Goal: Task Accomplishment & Management: Complete application form

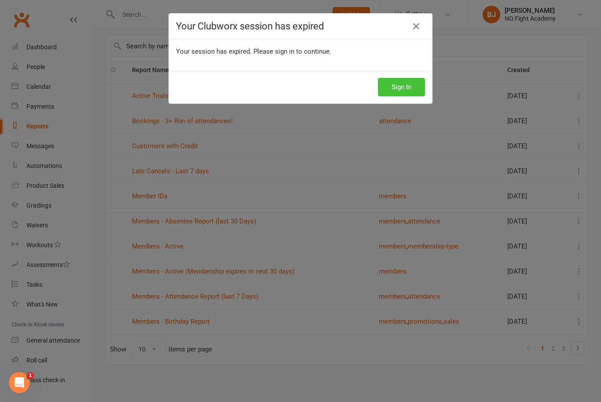
click at [408, 89] on button "Sign In" at bounding box center [401, 87] width 47 height 18
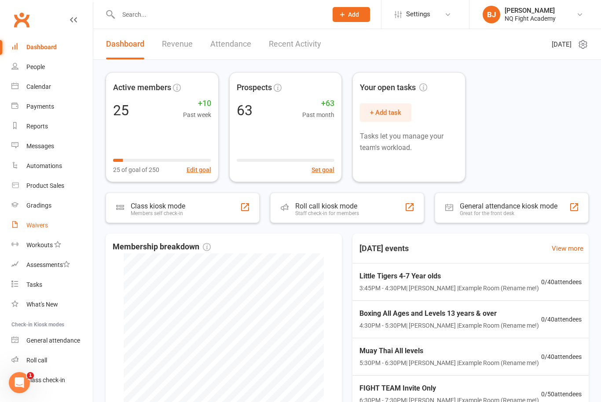
click at [44, 227] on div "Waivers" at bounding box center [37, 225] width 22 height 7
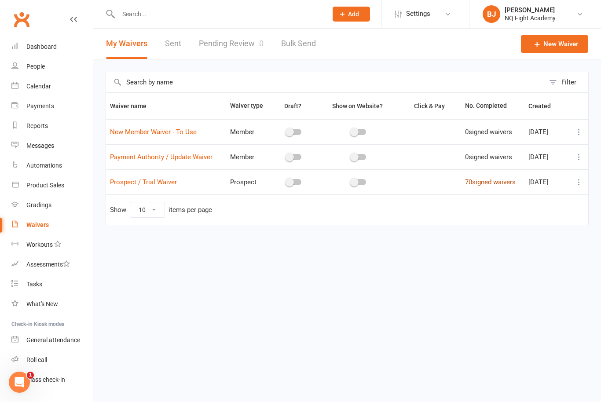
click at [488, 182] on link "70 signed waivers" at bounding box center [490, 183] width 51 height 8
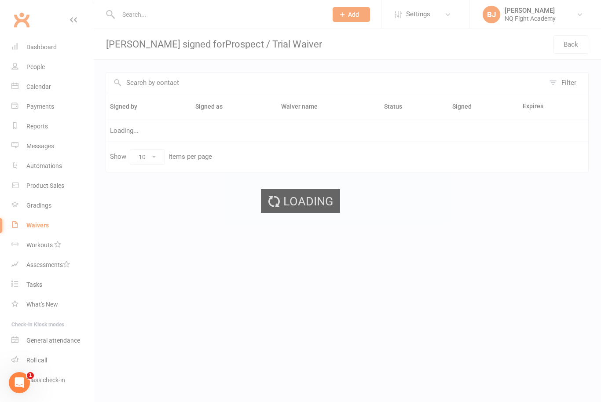
click at [132, 23] on div "Loading" at bounding box center [300, 201] width 601 height 402
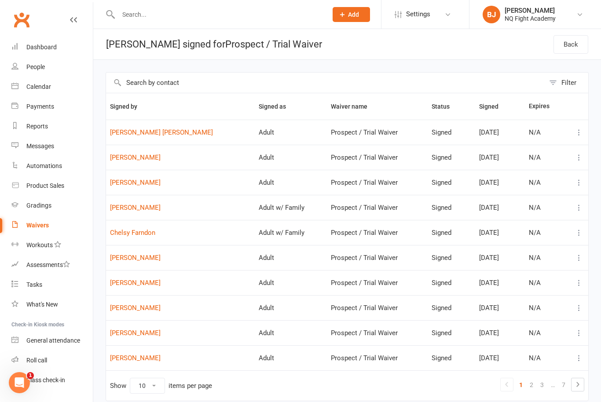
click at [138, 15] on input "text" at bounding box center [218, 14] width 205 height 12
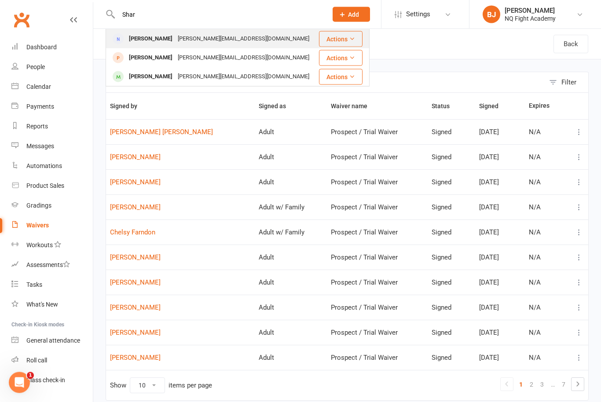
type input "Shar"
click at [162, 42] on div "[PERSON_NAME]" at bounding box center [150, 39] width 49 height 13
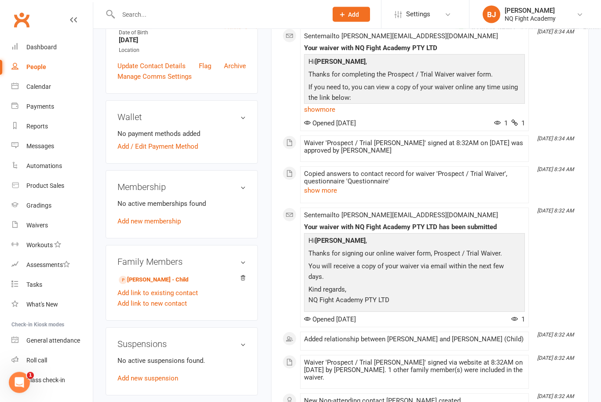
scroll to position [184, 0]
click at [168, 224] on link "Add new membership" at bounding box center [148, 222] width 63 height 8
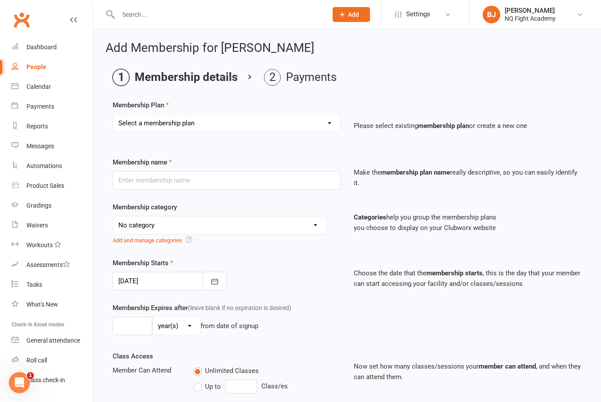
click at [333, 128] on select "Select a membership plan Create new Membership Plan Casual $25 Tap or Cash 2 Cl…" at bounding box center [226, 123] width 227 height 18
select select "2"
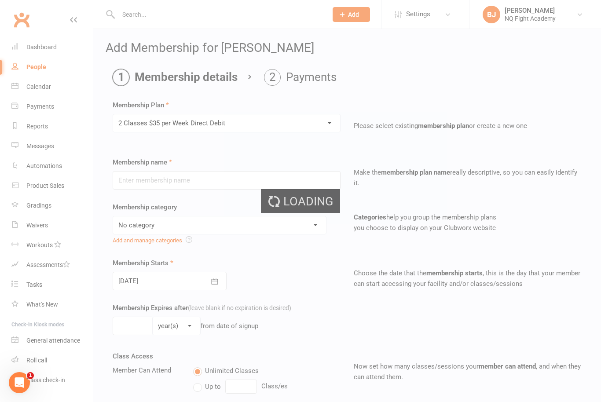
type input "2 Classes $35 per Week Direct Debit"
select select "12"
type input "0"
type input "2"
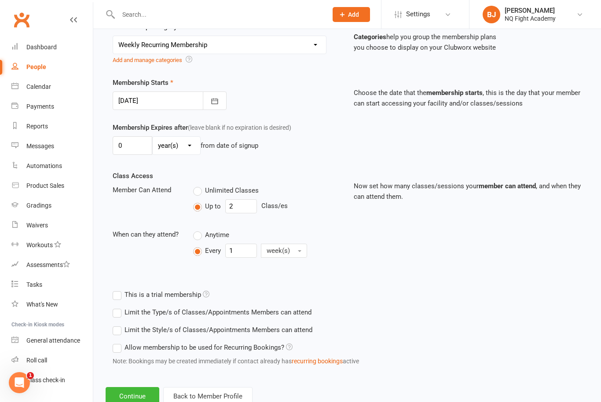
scroll to position [185, 0]
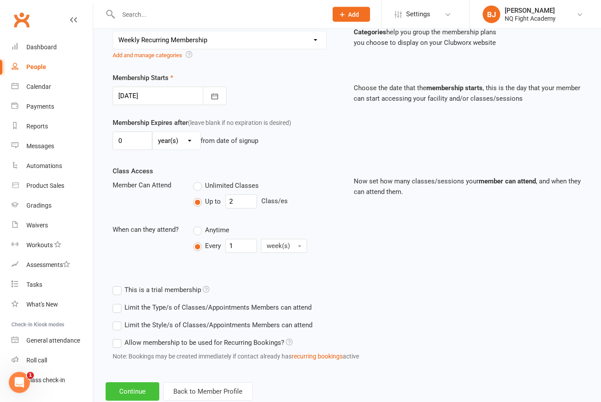
click at [139, 388] on button "Continue" at bounding box center [133, 392] width 54 height 18
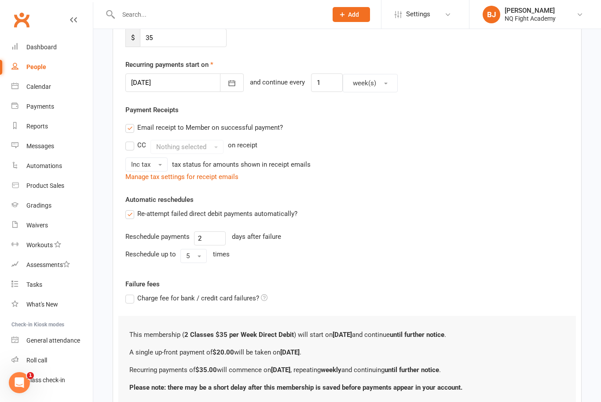
scroll to position [0, 0]
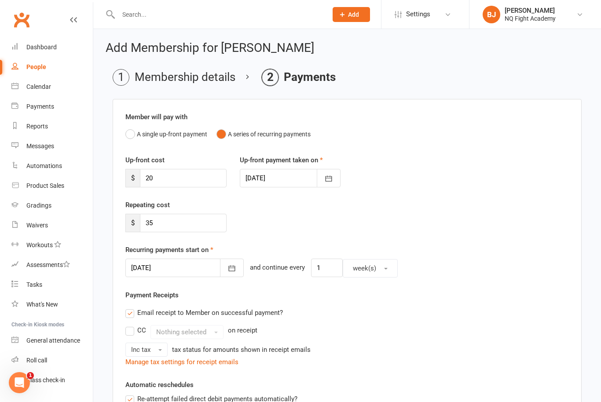
click at [273, 179] on div at bounding box center [290, 178] width 101 height 18
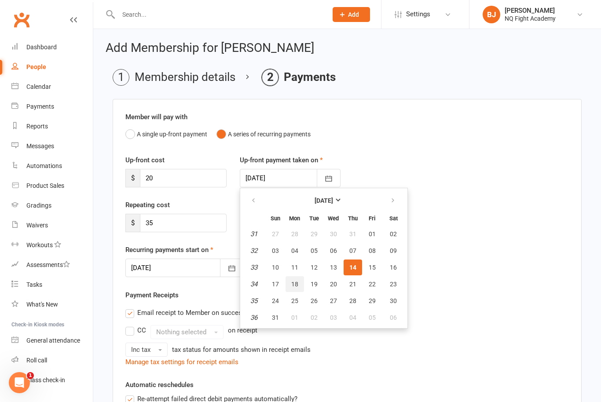
click at [300, 284] on button "18" at bounding box center [294, 284] width 18 height 16
type input "[DATE]"
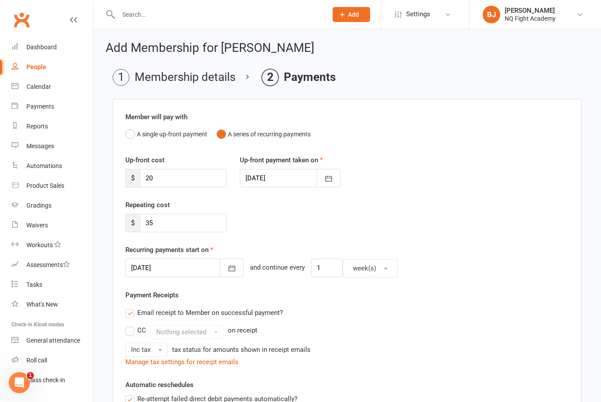
click at [157, 268] on div at bounding box center [184, 268] width 118 height 18
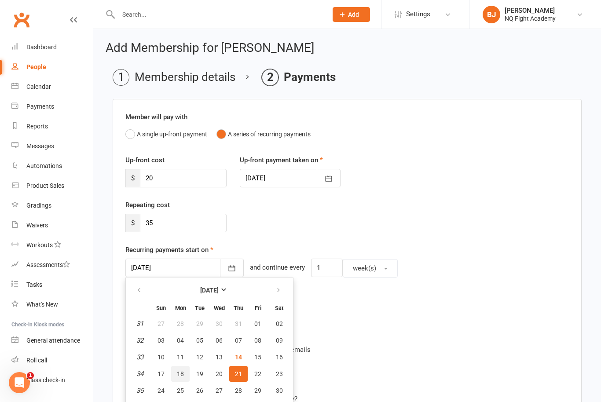
click at [183, 376] on span "18" at bounding box center [180, 373] width 7 height 7
type input "[DATE]"
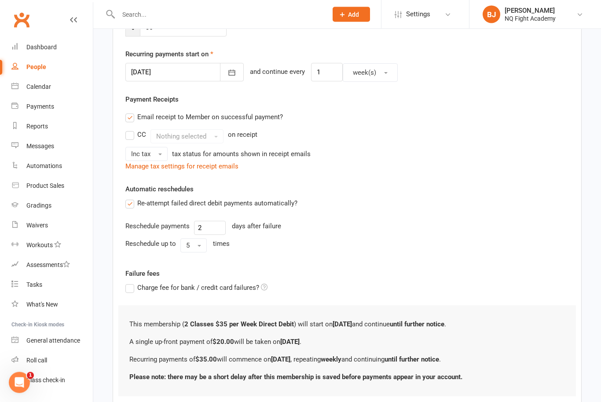
scroll to position [233, 0]
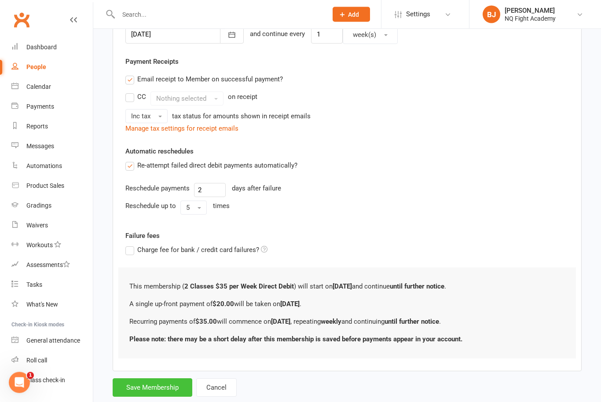
click at [170, 387] on button "Save Membership" at bounding box center [153, 388] width 80 height 18
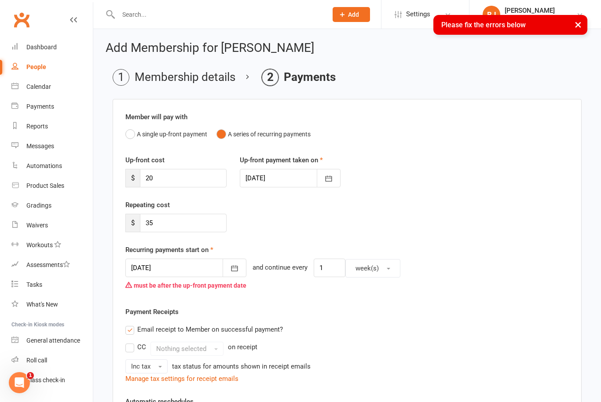
click at [159, 267] on div at bounding box center [185, 268] width 121 height 18
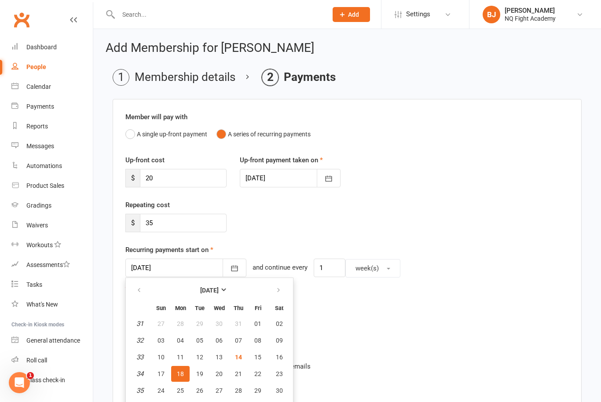
click at [266, 176] on div at bounding box center [290, 178] width 101 height 18
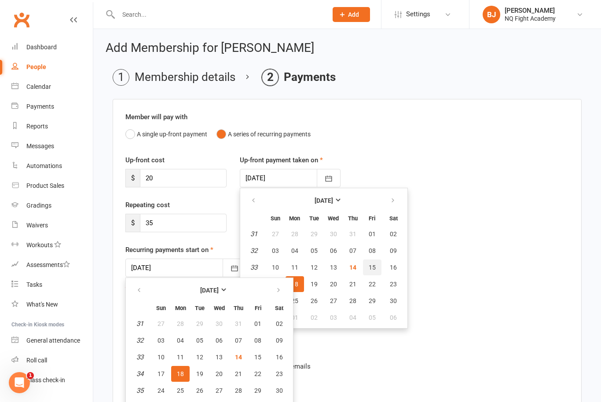
click at [371, 267] on span "15" at bounding box center [372, 267] width 7 height 7
type input "[DATE]"
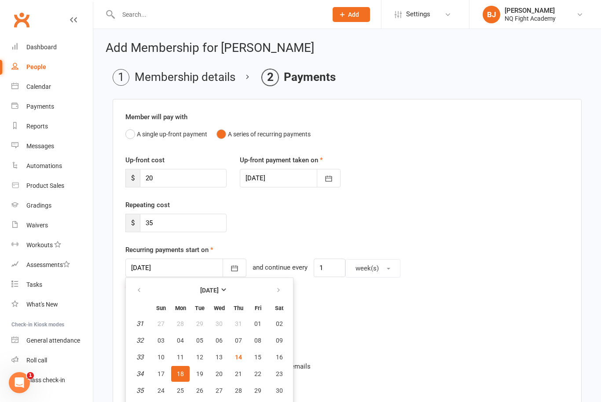
click at [185, 374] on button "18" at bounding box center [180, 374] width 18 height 16
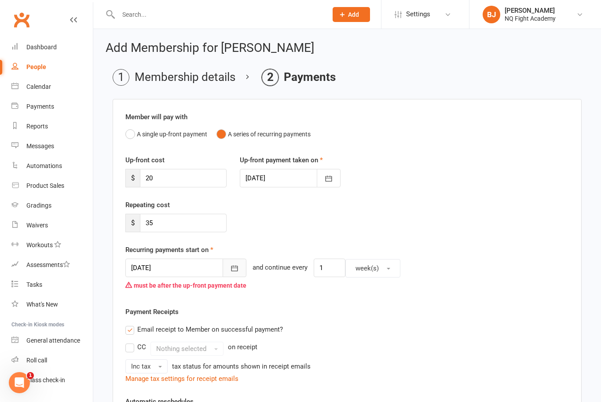
click at [234, 271] on icon "button" at bounding box center [234, 268] width 9 height 9
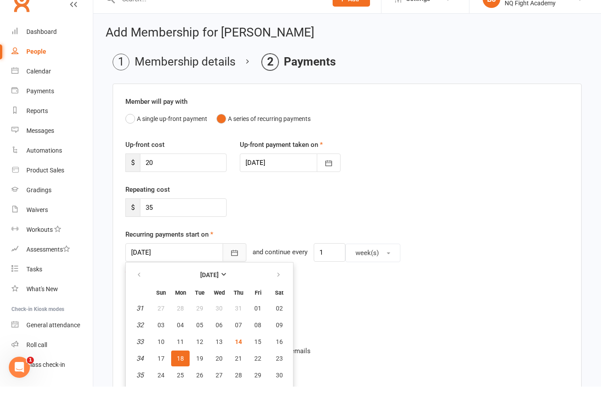
scroll to position [15, 0]
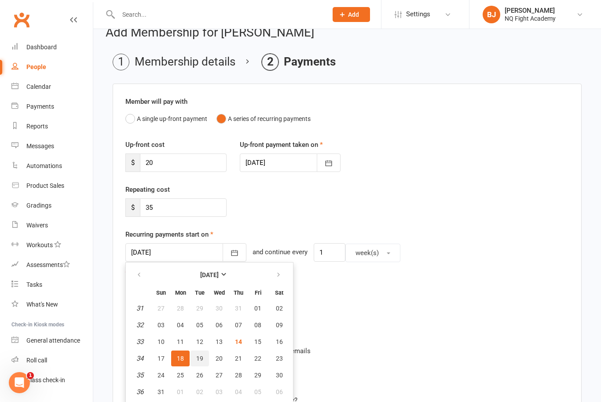
click at [206, 359] on button "19" at bounding box center [199, 359] width 18 height 16
type input "[DATE]"
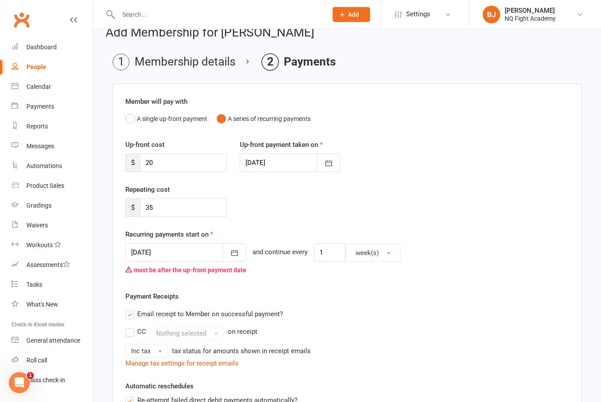
click at [263, 310] on label "Email receipt to Member on successful payment?" at bounding box center [203, 314] width 157 height 11
click at [131, 309] on input "Email receipt to Member on successful payment?" at bounding box center [128, 309] width 6 height 0
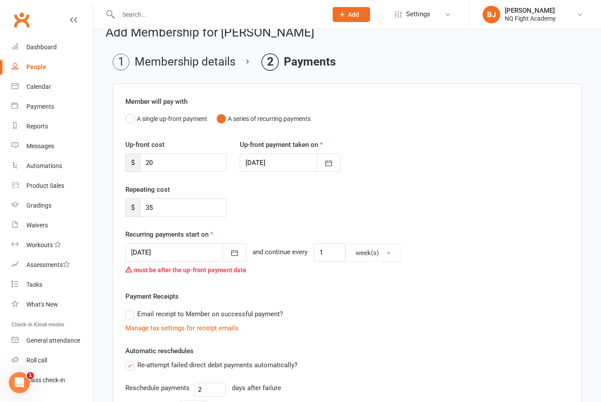
click at [337, 304] on div "Payment Receipts Email receipt to Member on successful payment? Manage tax sett…" at bounding box center [346, 312] width 443 height 42
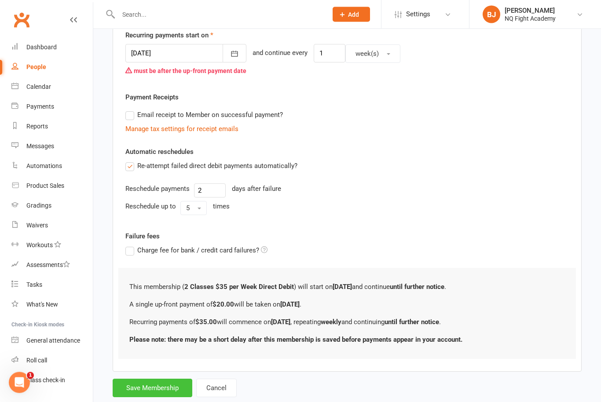
click at [162, 385] on button "Save Membership" at bounding box center [153, 388] width 80 height 18
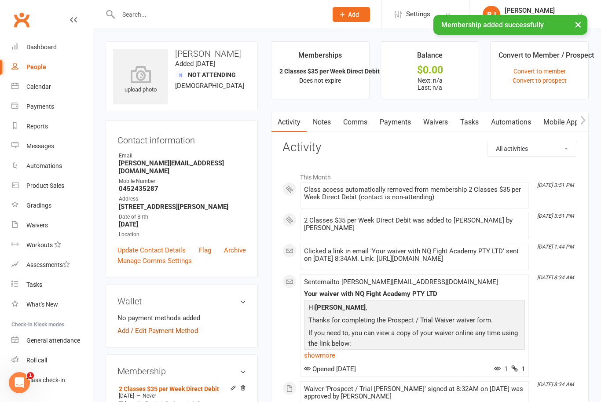
click at [168, 335] on link "Add / Edit Payment Method" at bounding box center [157, 331] width 80 height 11
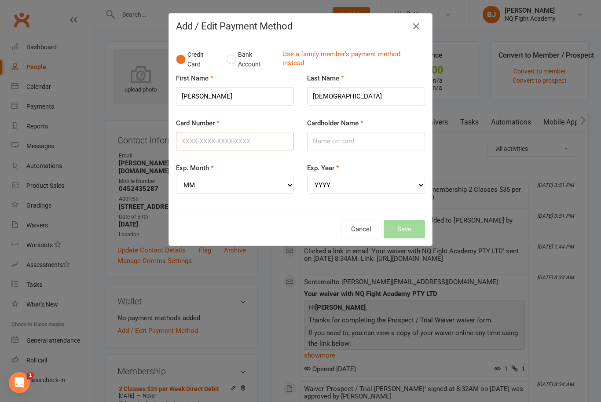
click at [215, 145] on input "Card Number" at bounding box center [235, 141] width 118 height 18
type input "[CREDIT_CARD_NUMBER]"
click at [379, 142] on input "Cardholder Name" at bounding box center [366, 141] width 118 height 18
click at [288, 187] on select "MM 01 02 03 04 05 06 07 08 09 10 11 12" at bounding box center [235, 185] width 118 height 17
select select "03"
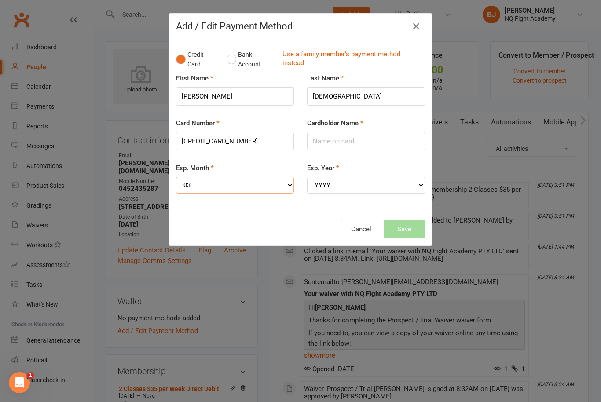
click at [290, 183] on select "MM 01 02 03 04 05 06 07 08 09 10 11 12" at bounding box center [235, 185] width 118 height 17
select select
click at [343, 187] on select "YYYY 2025 2026 2027 2028 2029 2030 2031 2032 2033 2034" at bounding box center [366, 185] width 118 height 17
select select "2026"
click at [343, 137] on input "Cardholder Name" at bounding box center [366, 141] width 118 height 18
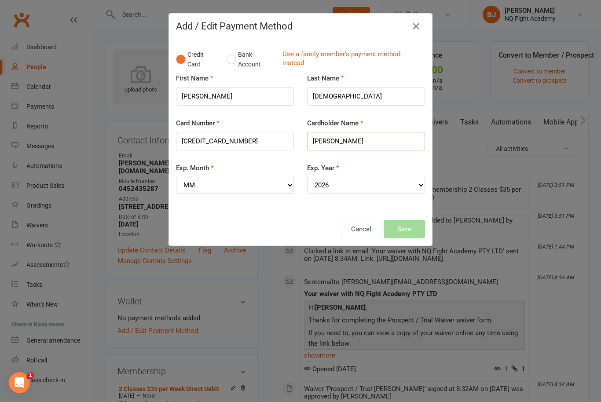
type input "[PERSON_NAME]"
click at [287, 184] on select "MM 01 02 03 04 05 06 07 08 09 10 11 12" at bounding box center [235, 185] width 118 height 17
select select "03"
click at [407, 223] on button "Save" at bounding box center [404, 229] width 41 height 18
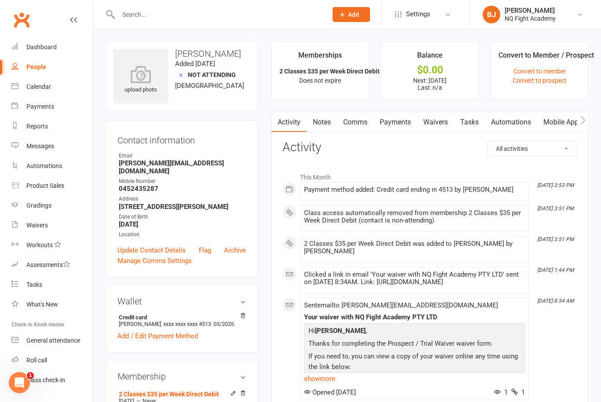
click at [439, 84] on p "Next: [DATE] Last: n/a" at bounding box center [430, 84] width 82 height 14
click at [443, 76] on li "Balance $0.00 Next: [DATE] Last: n/a" at bounding box center [429, 70] width 99 height 58
click at [330, 72] on strong "2 Classes $35 per Week Direct Debit" at bounding box center [329, 71] width 100 height 7
click at [334, 57] on div "Memberships" at bounding box center [320, 58] width 44 height 16
click at [336, 86] on li "Memberships 2 Classes $35 per Week Direct Debit Does not expire" at bounding box center [320, 70] width 99 height 58
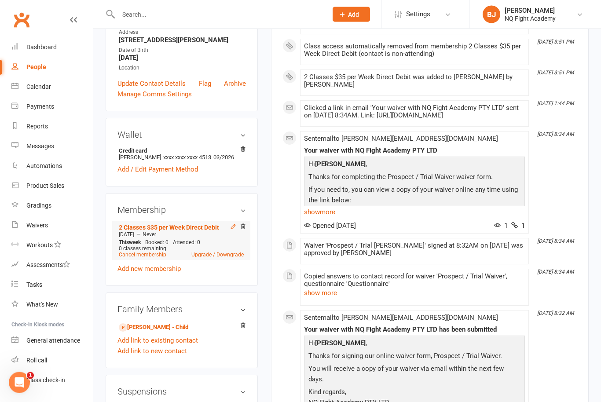
scroll to position [167, 0]
click at [230, 228] on icon at bounding box center [233, 226] width 6 height 6
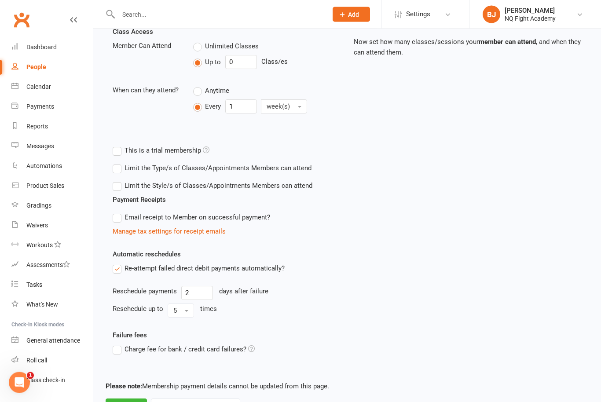
scroll to position [261, 0]
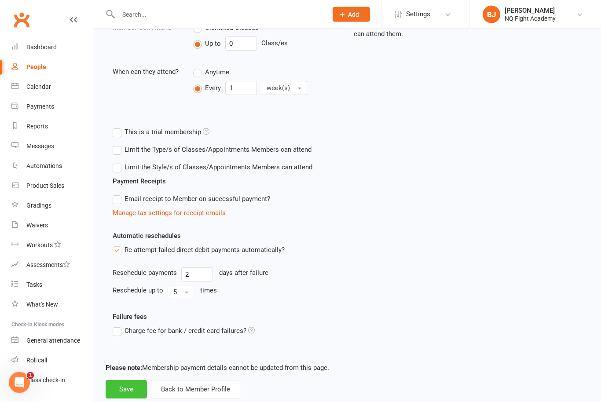
click at [136, 387] on button "Save" at bounding box center [126, 389] width 41 height 18
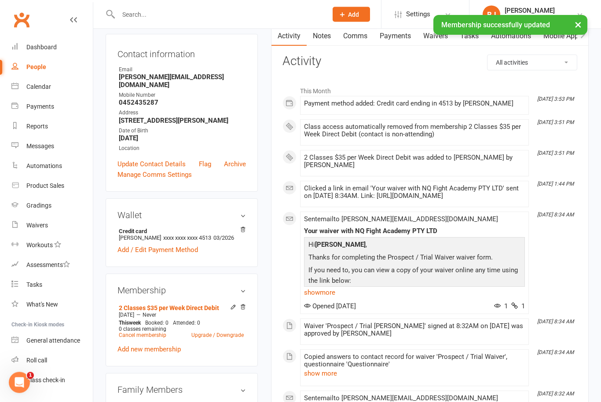
scroll to position [87, 0]
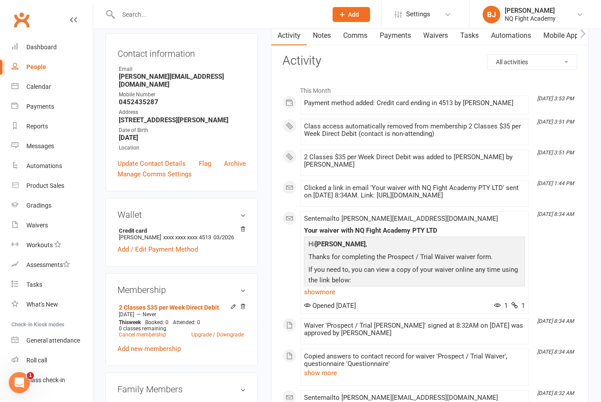
click at [504, 163] on div "2 Classes $35 per Week Direct Debit was added to [PERSON_NAME] by [PERSON_NAME]" at bounding box center [414, 161] width 221 height 15
click at [230, 310] on icon at bounding box center [233, 307] width 6 height 6
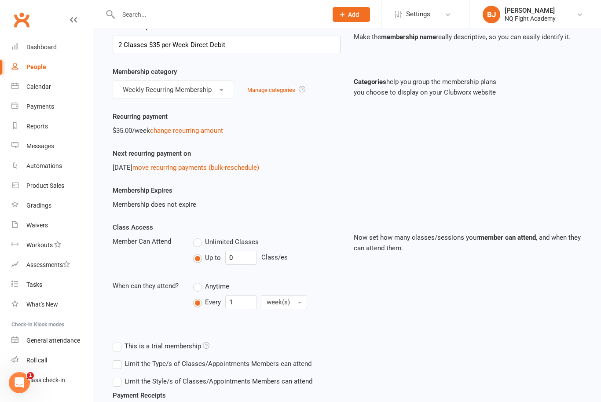
scroll to position [50, 0]
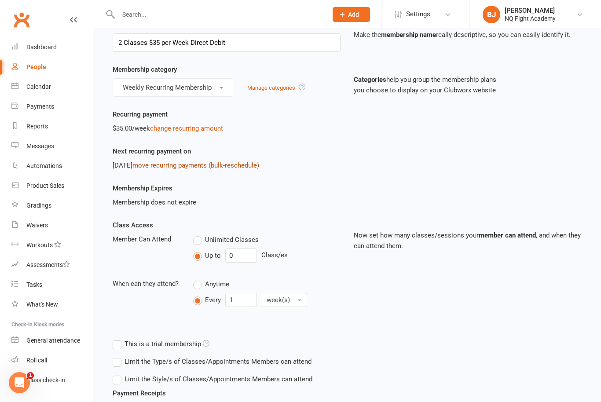
click at [198, 168] on link "move recurring payments (bulk-reschedule)" at bounding box center [195, 165] width 127 height 8
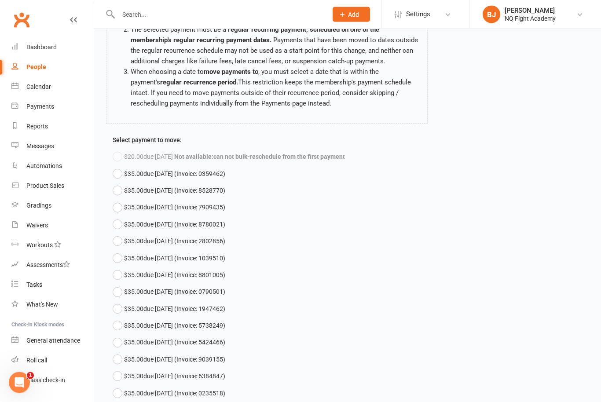
scroll to position [163, 0]
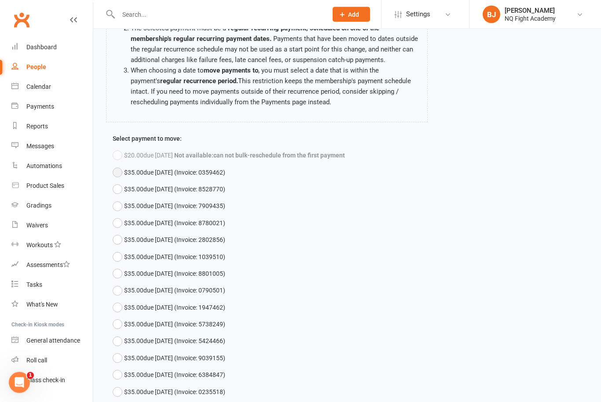
click at [170, 171] on span "$35.00 due [DATE] (Invoice: 0359462)" at bounding box center [174, 173] width 101 height 10
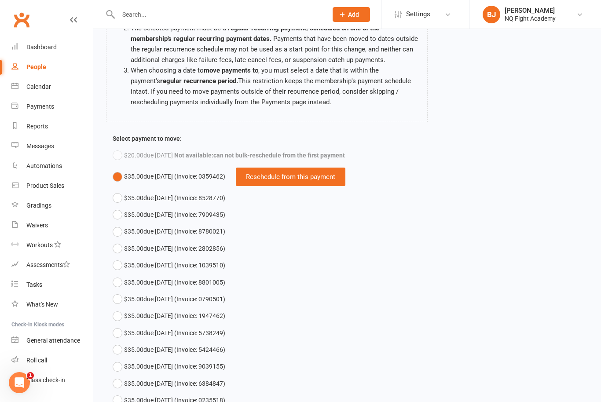
click at [154, 176] on span "$35.00 due [DATE] (Invoice: 0359462)" at bounding box center [174, 177] width 101 height 10
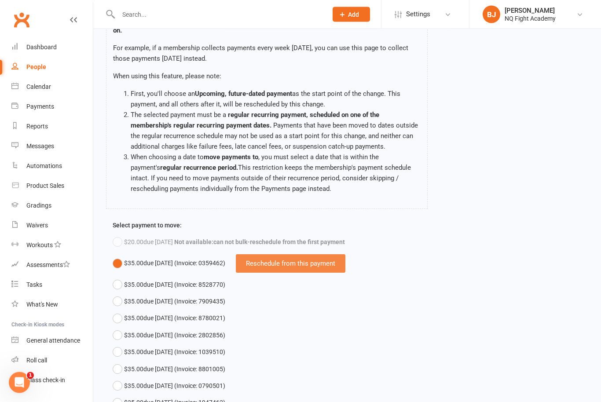
click at [329, 268] on div "Reschedule from this payment" at bounding box center [291, 264] width 110 height 18
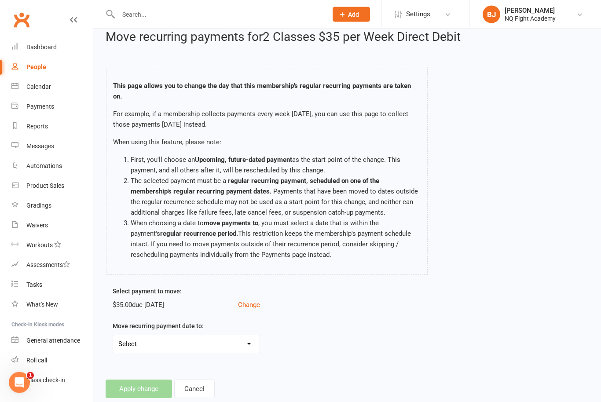
scroll to position [0, 0]
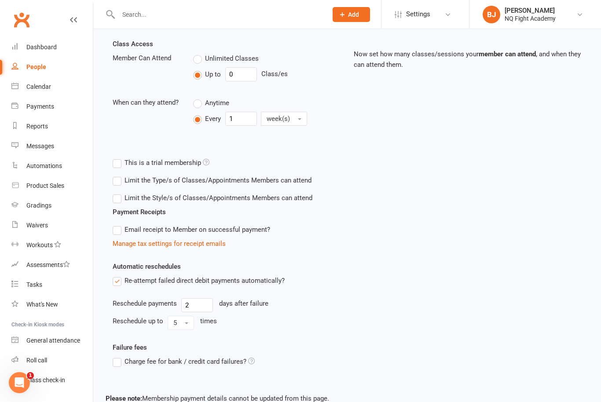
scroll to position [261, 0]
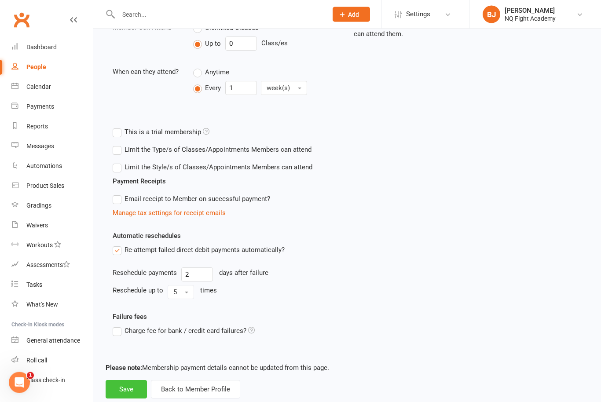
click at [129, 391] on button "Save" at bounding box center [126, 389] width 41 height 18
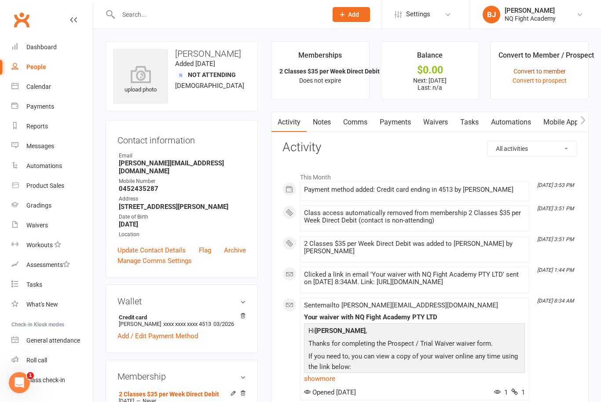
click at [550, 73] on link "Convert to member" at bounding box center [539, 71] width 52 height 7
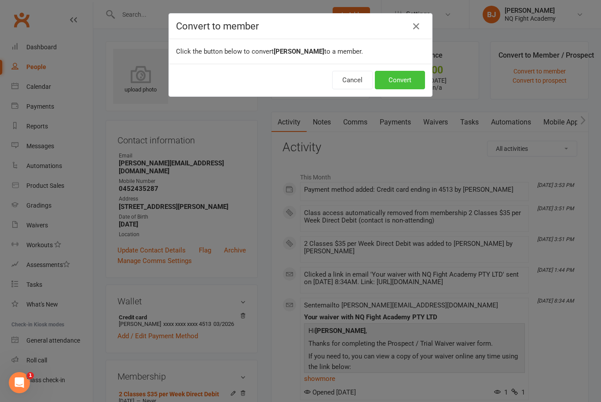
click at [410, 84] on button "Convert" at bounding box center [400, 80] width 50 height 18
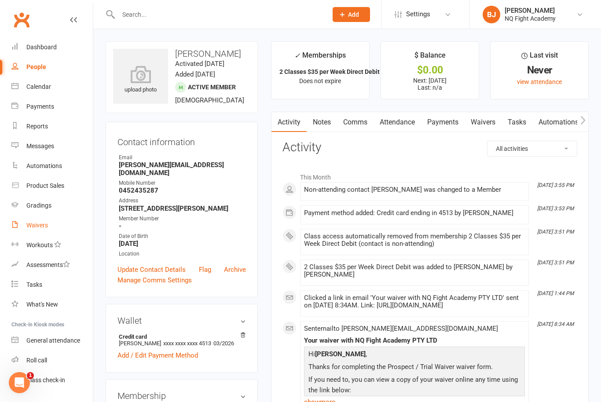
click at [42, 225] on div "Waivers" at bounding box center [37, 225] width 22 height 7
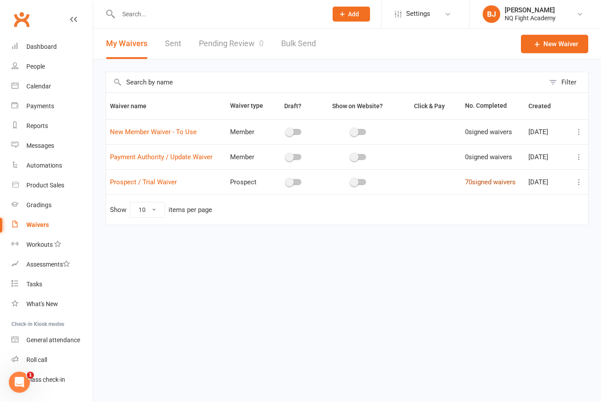
click at [483, 183] on link "70 signed waivers" at bounding box center [490, 183] width 51 height 8
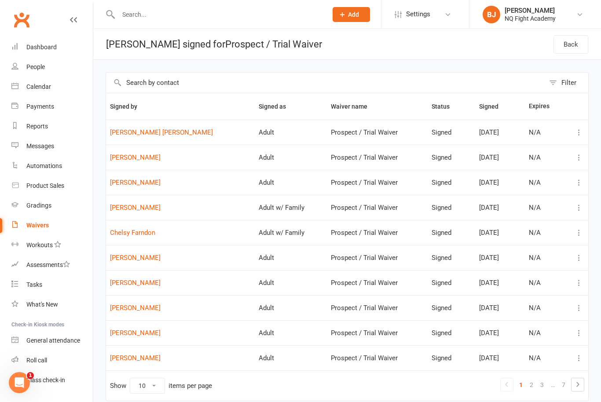
click at [129, 19] on input "text" at bounding box center [218, 14] width 205 height 12
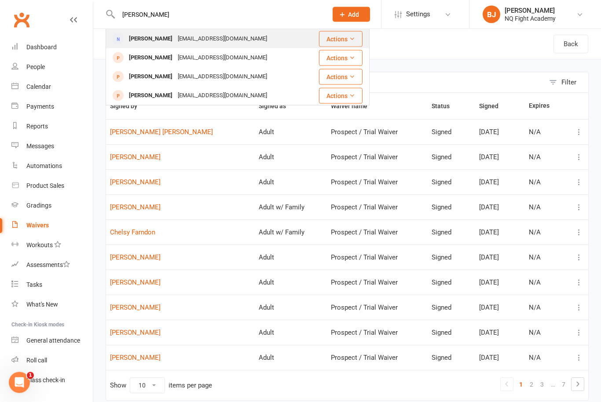
type input "[PERSON_NAME]"
click at [153, 38] on div "[PERSON_NAME]" at bounding box center [150, 39] width 49 height 13
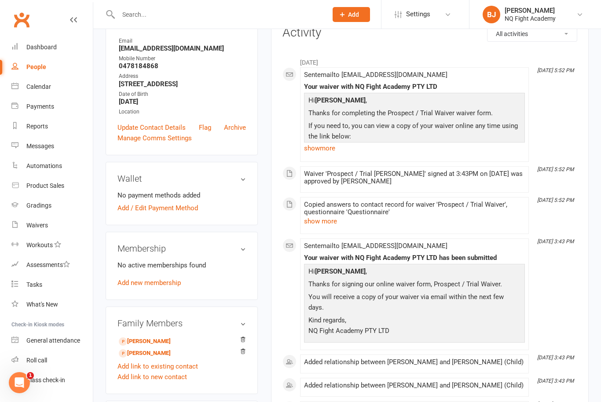
scroll to position [114, 0]
click at [164, 286] on link "Add new membership" at bounding box center [148, 283] width 63 height 8
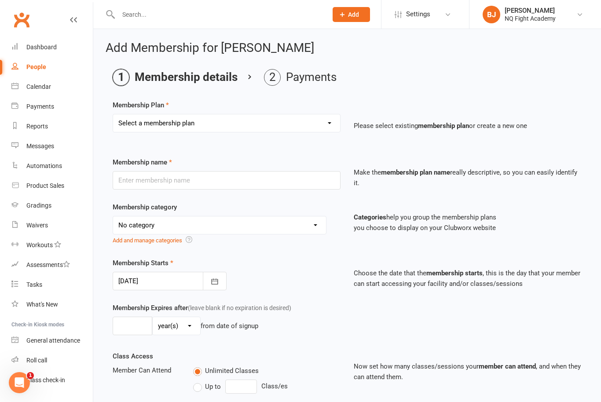
click at [326, 123] on select "Select a membership plan Create new Membership Plan Casual $25 Tap or Cash 2 Cl…" at bounding box center [226, 123] width 227 height 18
select select "2"
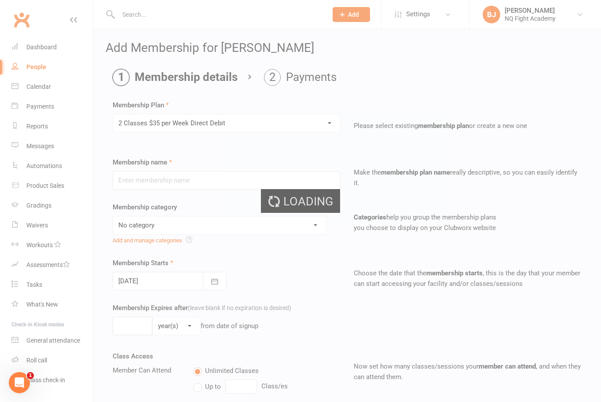
type input "2 Classes $35 per Week Direct Debit"
select select "12"
type input "0"
type input "2"
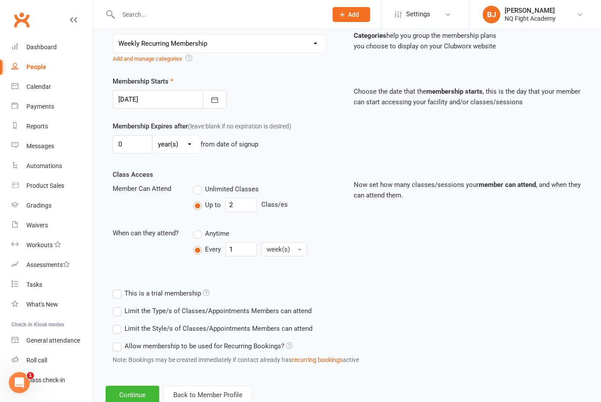
scroll to position [187, 0]
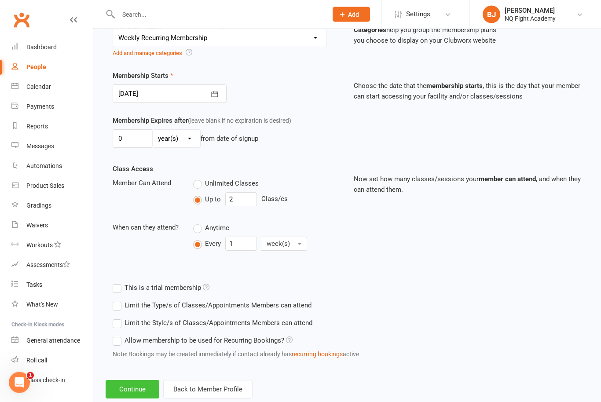
click at [145, 388] on button "Continue" at bounding box center [133, 389] width 54 height 18
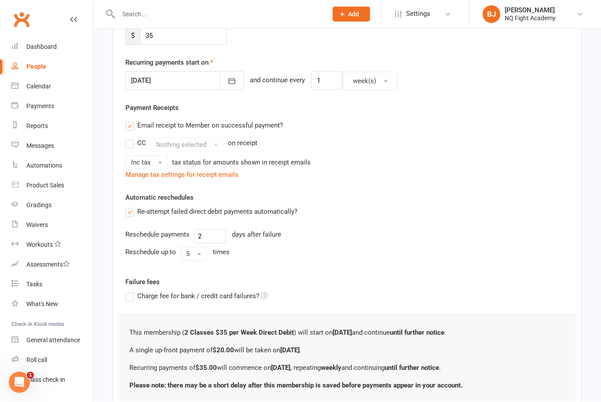
scroll to position [0, 0]
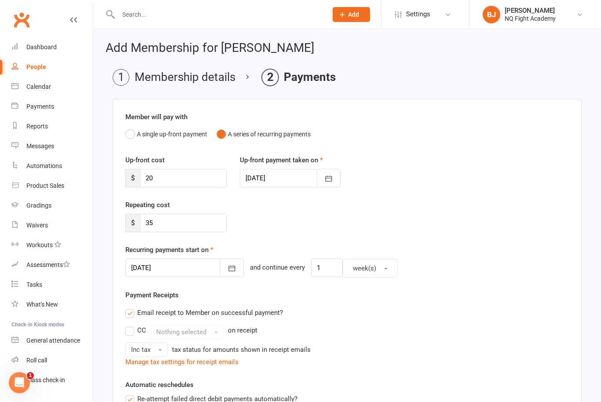
click at [173, 199] on div "Up-front cost $ 20 Up-front payment taken on [DATE] [DATE] Sun Mon Tue Wed Thu …" at bounding box center [347, 177] width 457 height 45
click at [269, 235] on div "Repeating cost $ 35" at bounding box center [347, 222] width 457 height 45
click at [285, 179] on div at bounding box center [290, 178] width 101 height 18
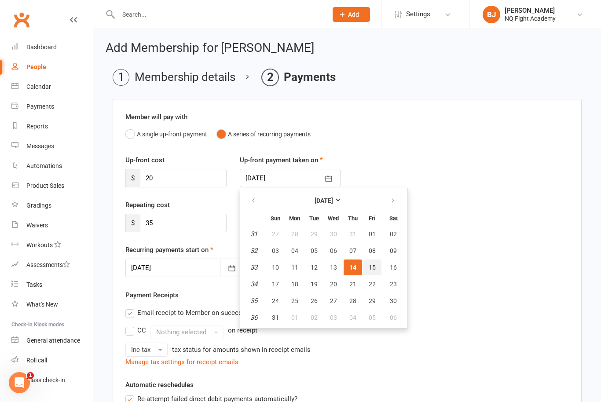
click at [375, 270] on span "15" at bounding box center [372, 267] width 7 height 7
type input "[DATE]"
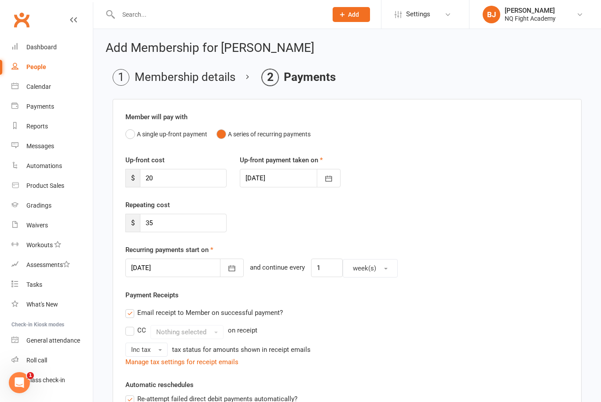
click at [172, 269] on div at bounding box center [184, 268] width 118 height 18
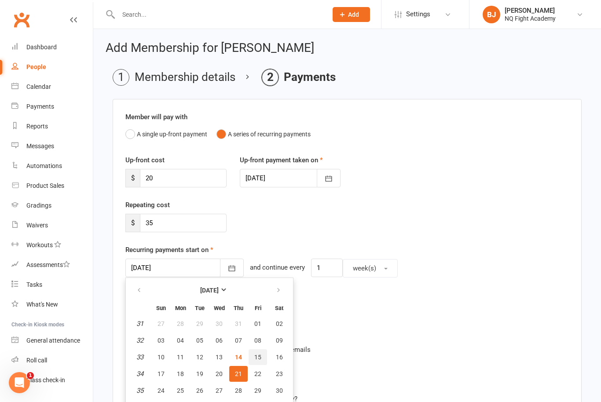
click at [261, 356] on button "15" at bounding box center [258, 357] width 18 height 16
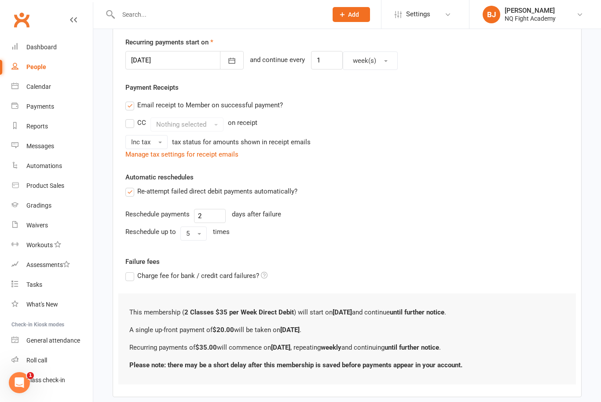
scroll to position [233, 0]
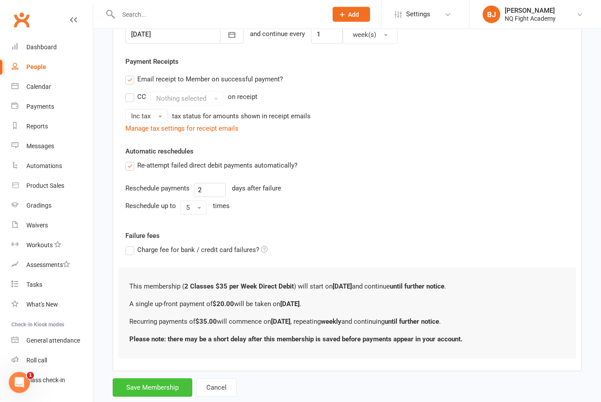
click at [155, 388] on button "Save Membership" at bounding box center [153, 388] width 80 height 18
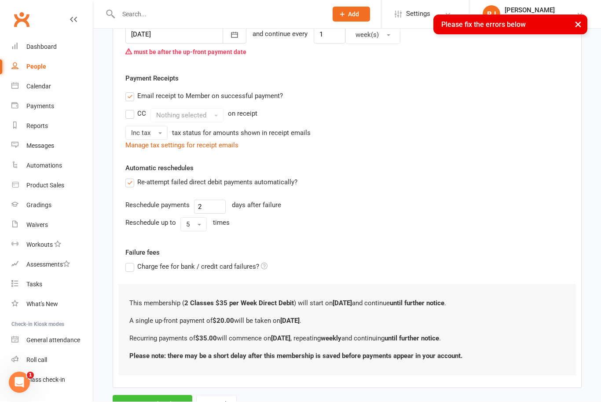
scroll to position [0, 0]
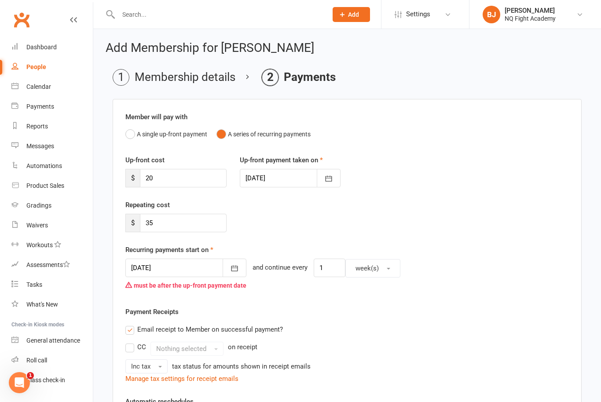
click at [278, 181] on div at bounding box center [290, 178] width 101 height 18
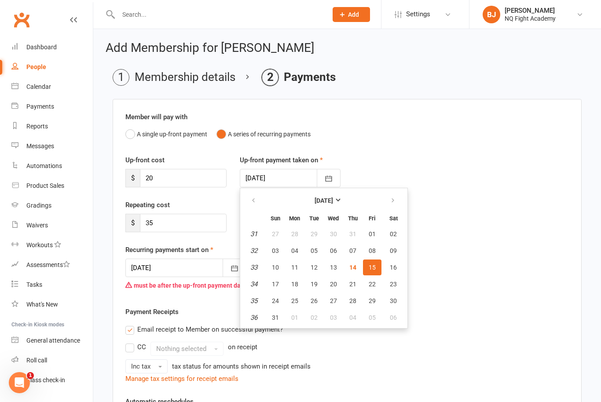
click at [443, 248] on div "Recurring payments start on [DATE] [DATE] Sun Mon Tue Wed Thu Fri Sat 31 27 28 …" at bounding box center [346, 269] width 443 height 49
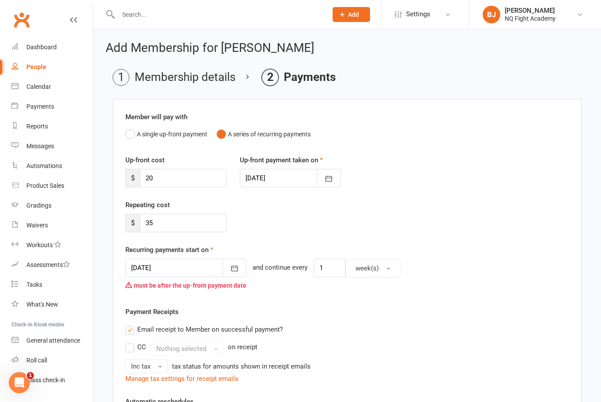
click at [155, 271] on div at bounding box center [185, 268] width 121 height 18
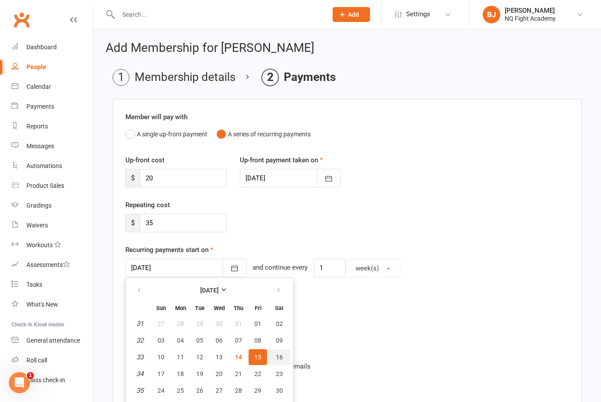
click at [283, 358] on button "16" at bounding box center [279, 357] width 22 height 16
type input "[DATE]"
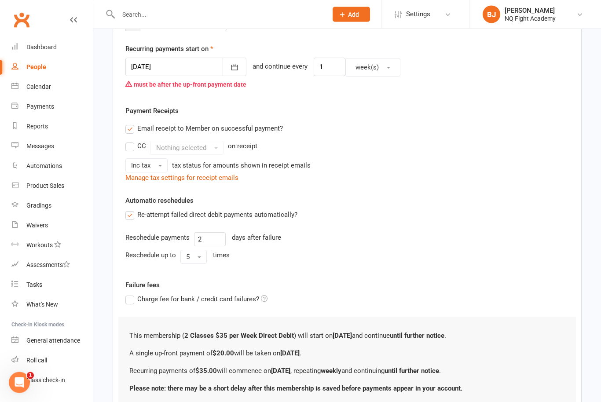
scroll to position [249, 0]
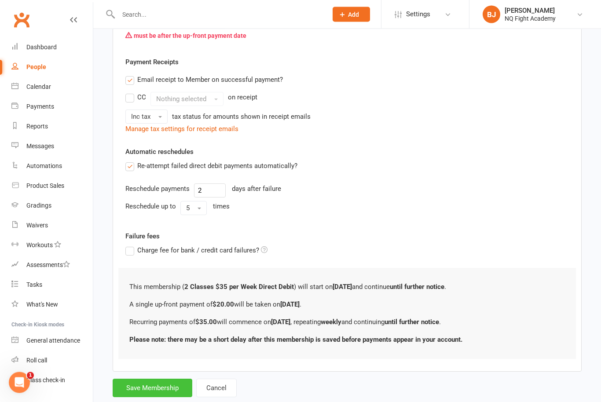
click at [163, 395] on button "Save Membership" at bounding box center [153, 388] width 80 height 18
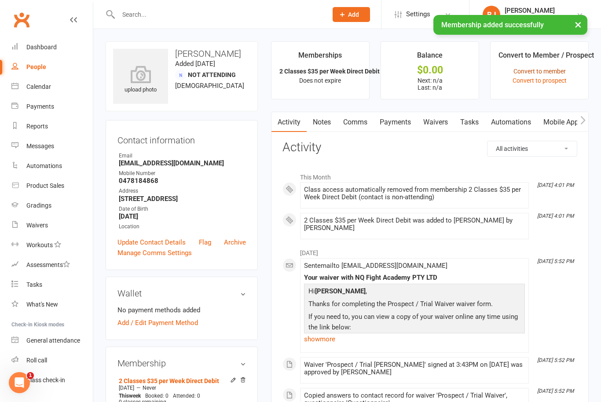
click at [547, 74] on link "Convert to member" at bounding box center [539, 71] width 52 height 7
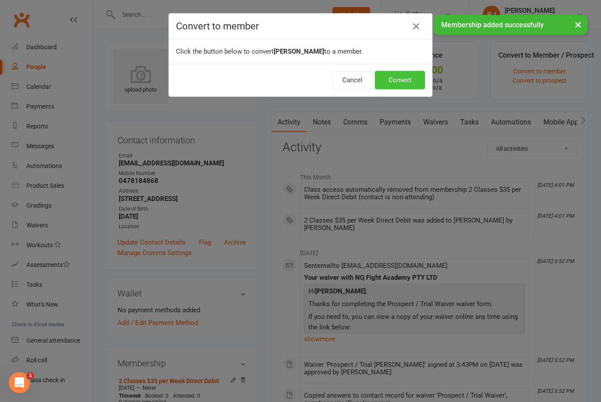
click at [399, 84] on button "Convert" at bounding box center [400, 80] width 50 height 18
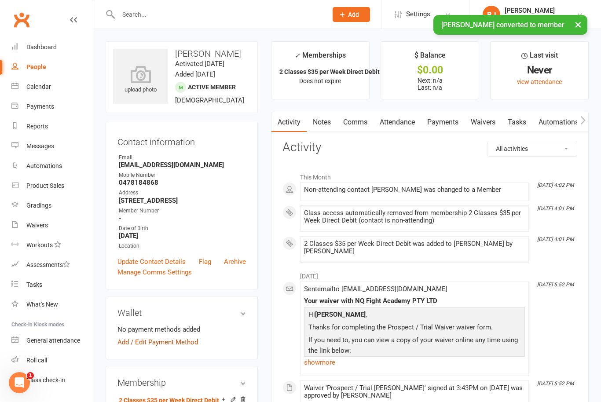
click at [180, 348] on link "Add / Edit Payment Method" at bounding box center [157, 342] width 80 height 11
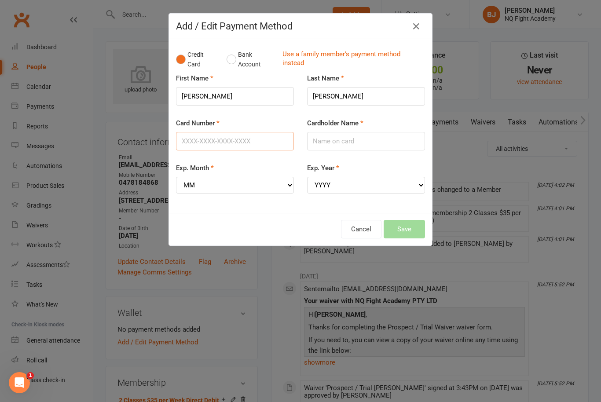
click at [244, 141] on input "Card Number" at bounding box center [235, 141] width 118 height 18
type input "[CREDIT_CARD_NUMBER]"
click at [281, 187] on select "MM 01 02 03 04 05 06 07 08 09 10 11 12" at bounding box center [235, 185] width 118 height 17
select select "02"
click at [417, 187] on select "YYYY 2025 2026 2027 2028 2029 2030 2031 2032 2033 2034" at bounding box center [366, 185] width 118 height 17
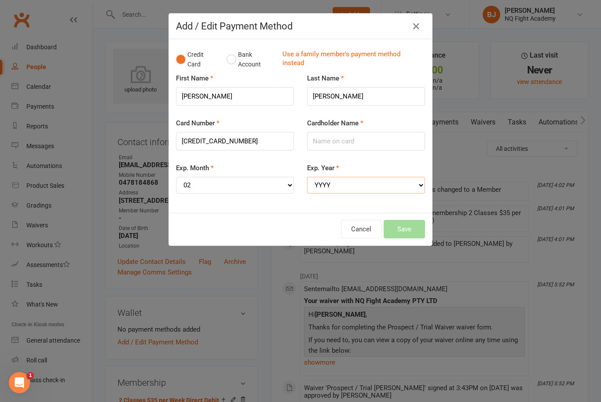
select select "2028"
click at [365, 142] on input "Cardholder Name" at bounding box center [366, 141] width 118 height 18
type input "A"
type input "[PERSON_NAME]"
click at [402, 224] on button "Save" at bounding box center [404, 229] width 41 height 18
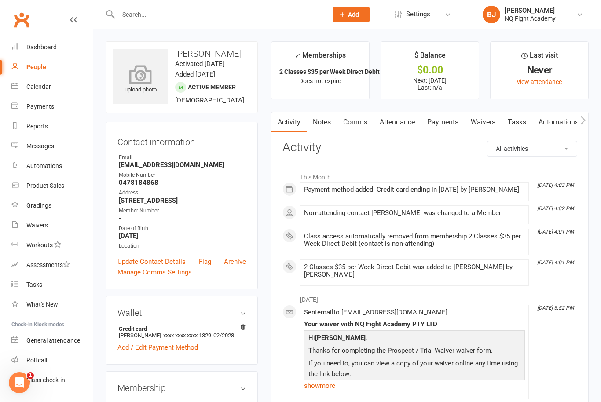
click at [138, 75] on icon at bounding box center [140, 74] width 61 height 19
click at [155, 84] on div "upload photo" at bounding box center [140, 80] width 55 height 29
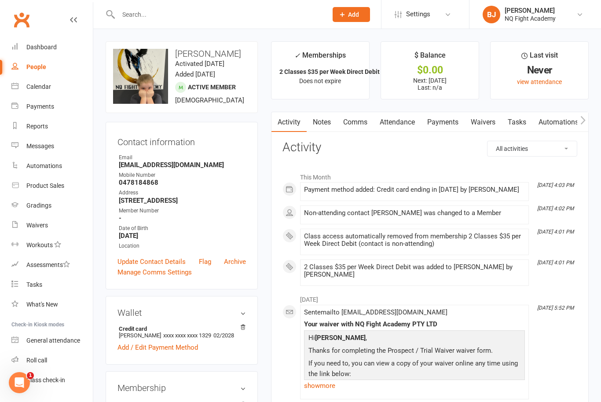
click at [267, 158] on main "✓ Memberships 2 Classes $35 per Week Direct Debit Does not expire $ Balance $0.…" at bounding box center [429, 374] width 331 height 667
